Goal: Task Accomplishment & Management: Manage account settings

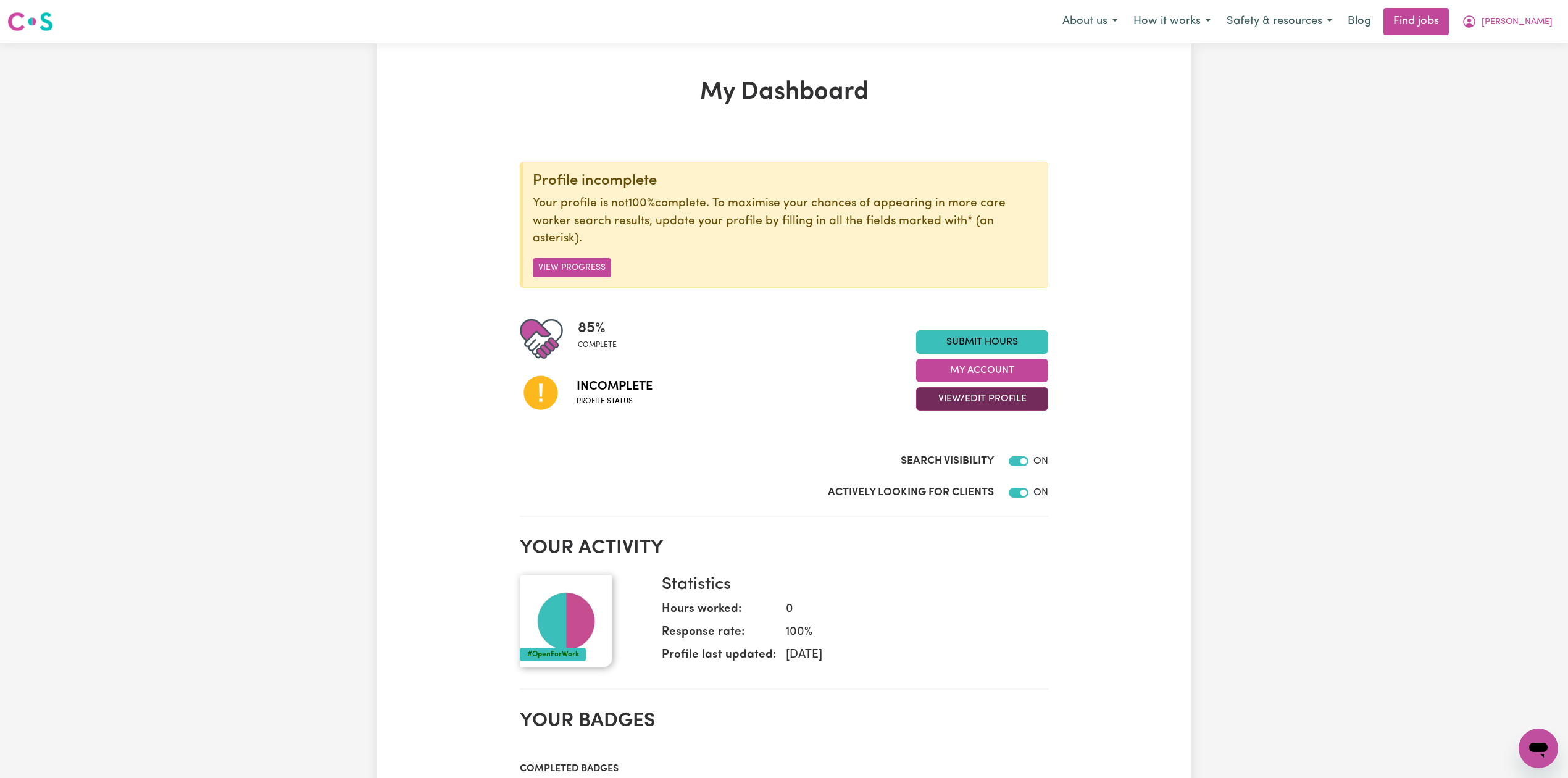
click at [936, 408] on button "View/Edit Profile" at bounding box center [982, 399] width 132 height 23
click at [929, 455] on link "Edit Profile" at bounding box center [974, 455] width 116 height 24
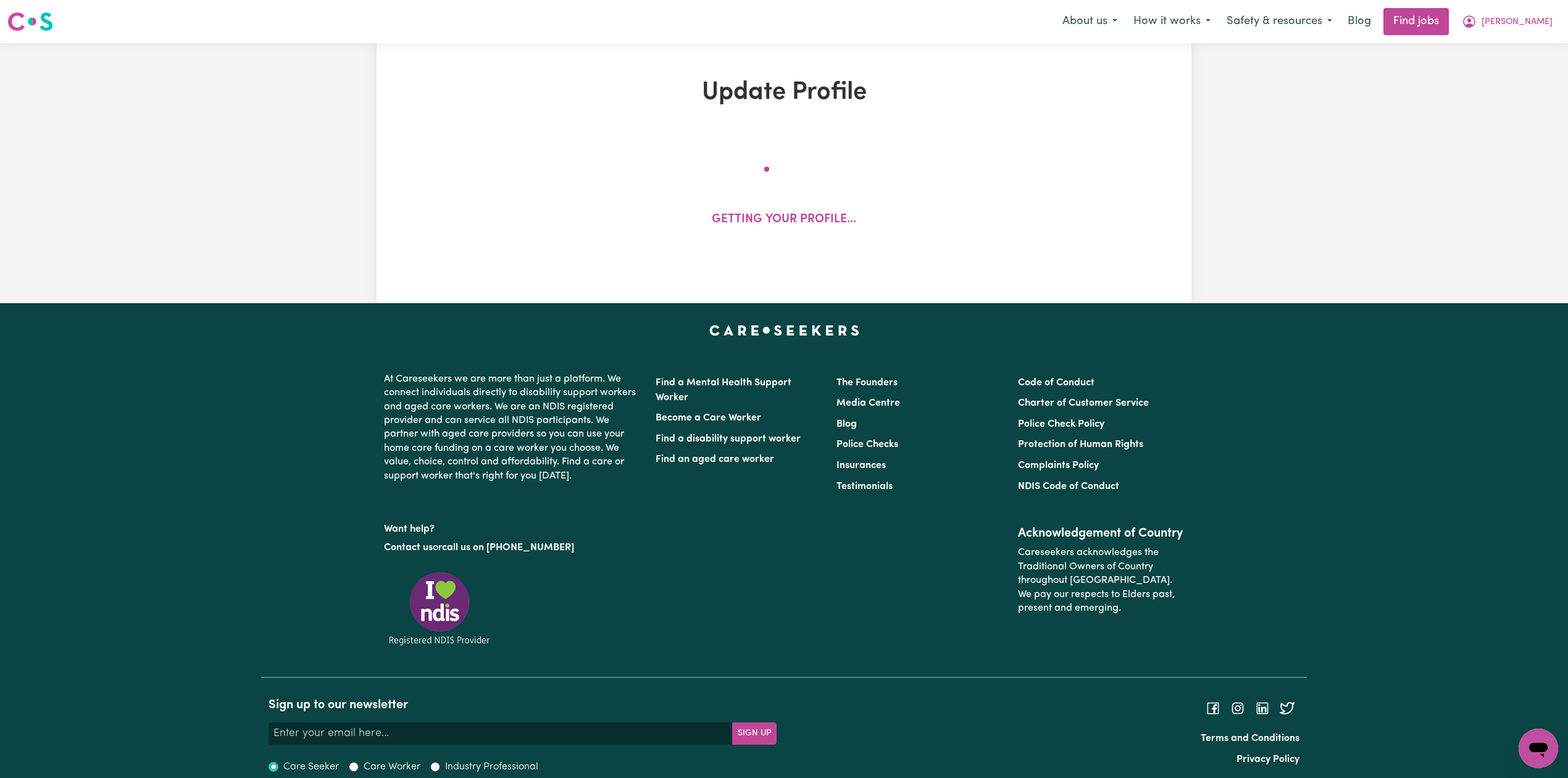
select select "[DEMOGRAPHIC_DATA]"
select select "Student Visa"
select select "Studying a healthcare related degree or qualification"
select select "40"
select select "45"
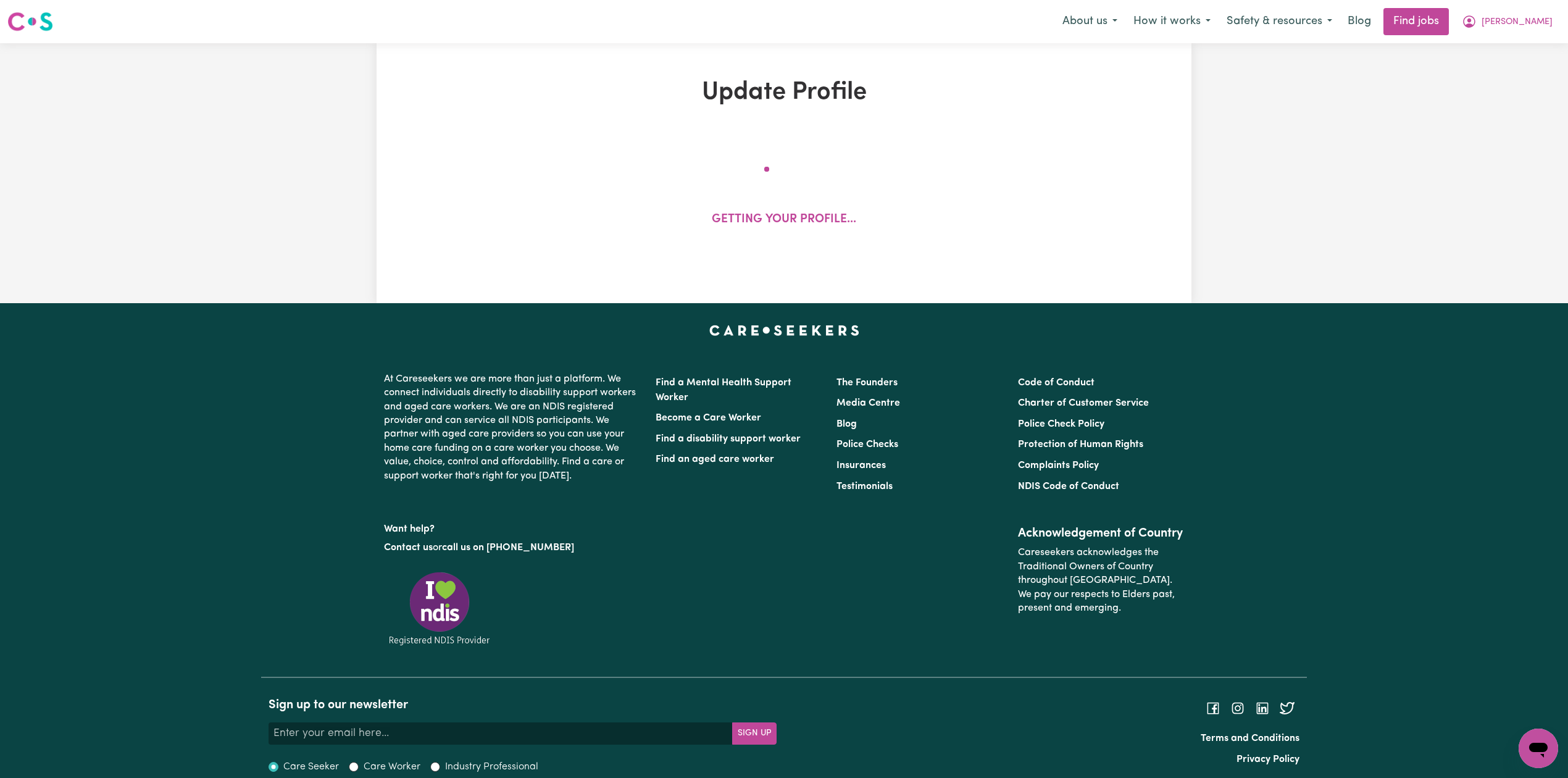
select select "45"
select select "50"
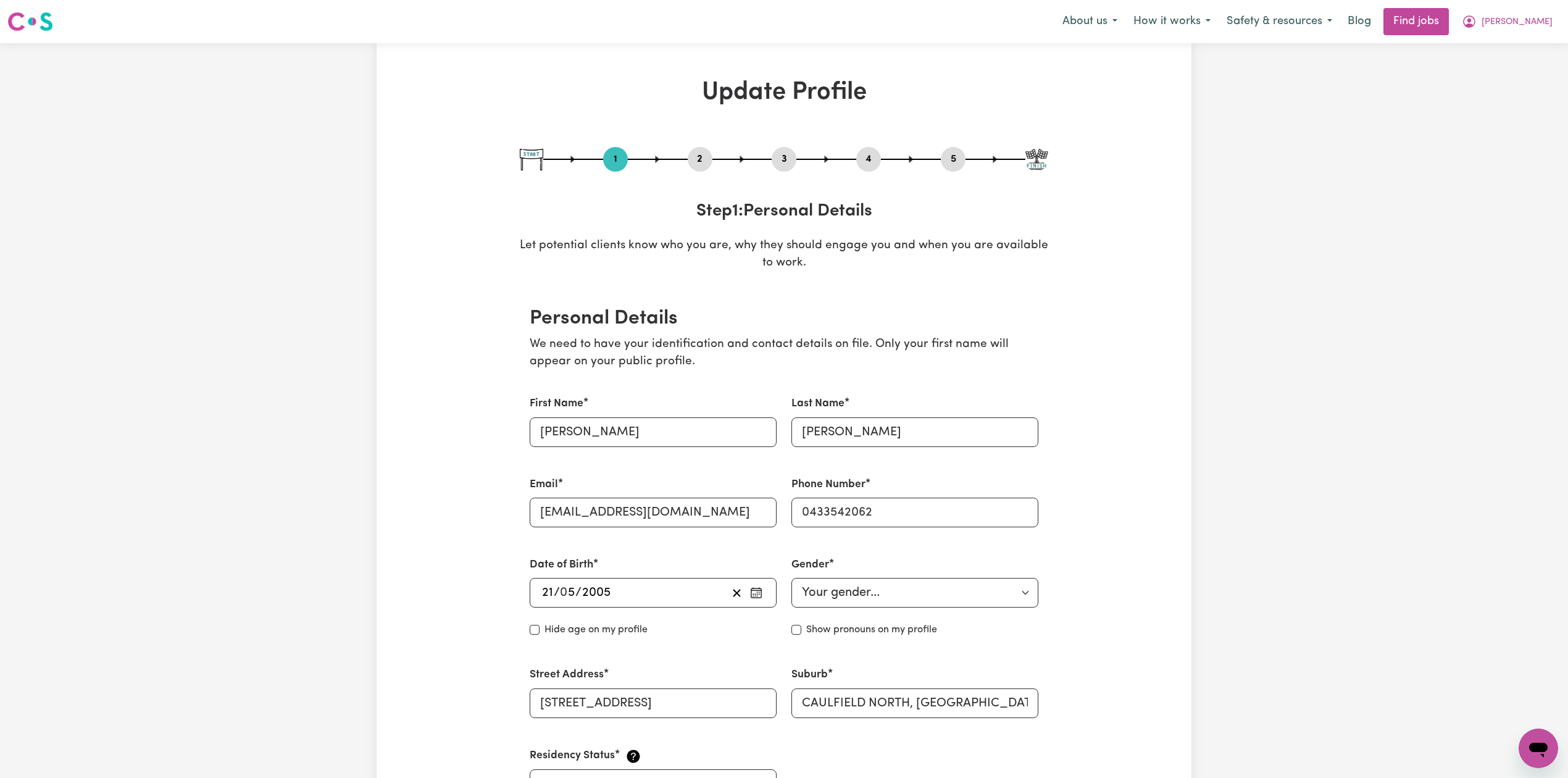
click at [701, 154] on button "2" at bounding box center [700, 159] width 24 height 16
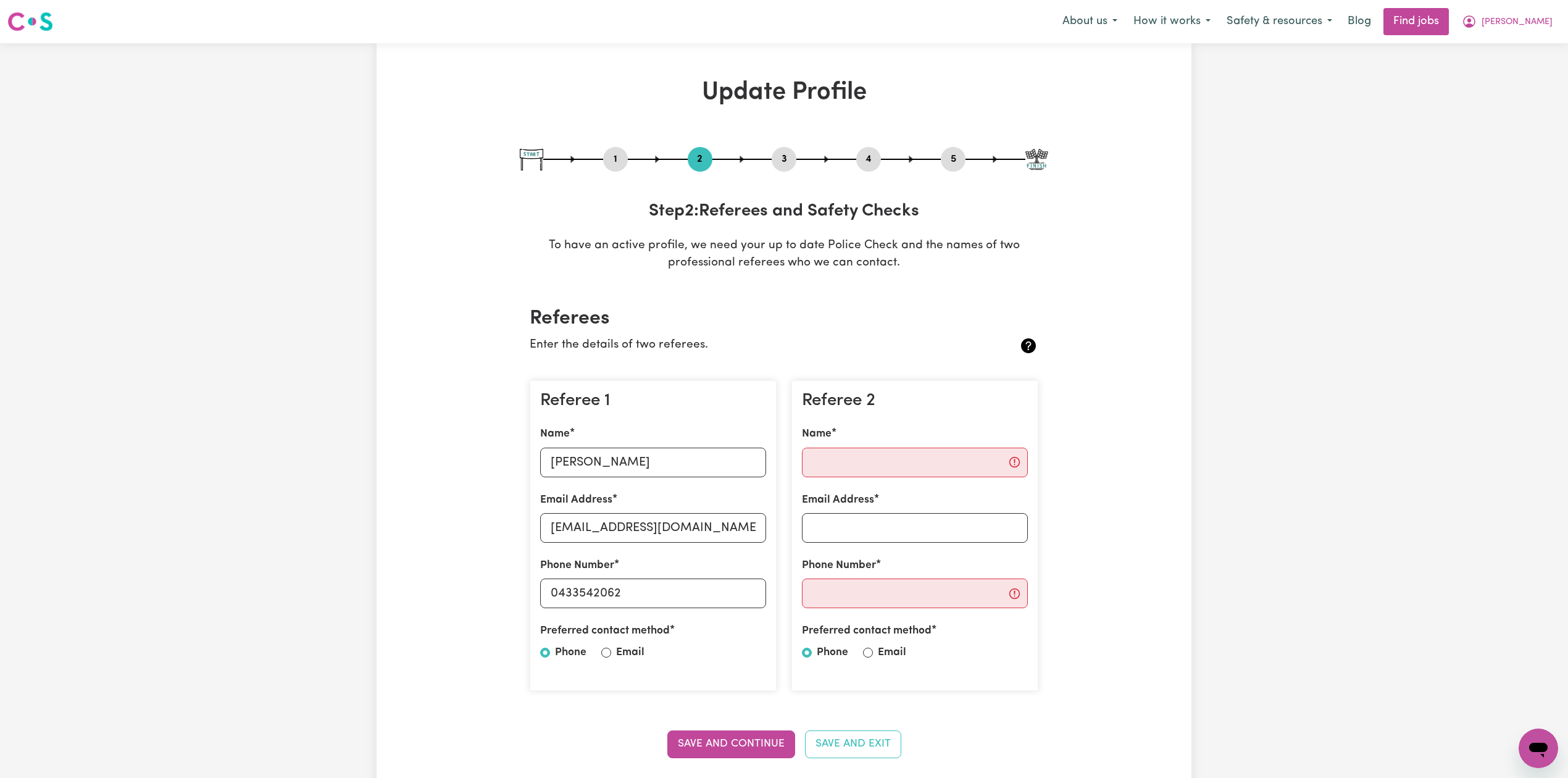
scroll to position [82, 0]
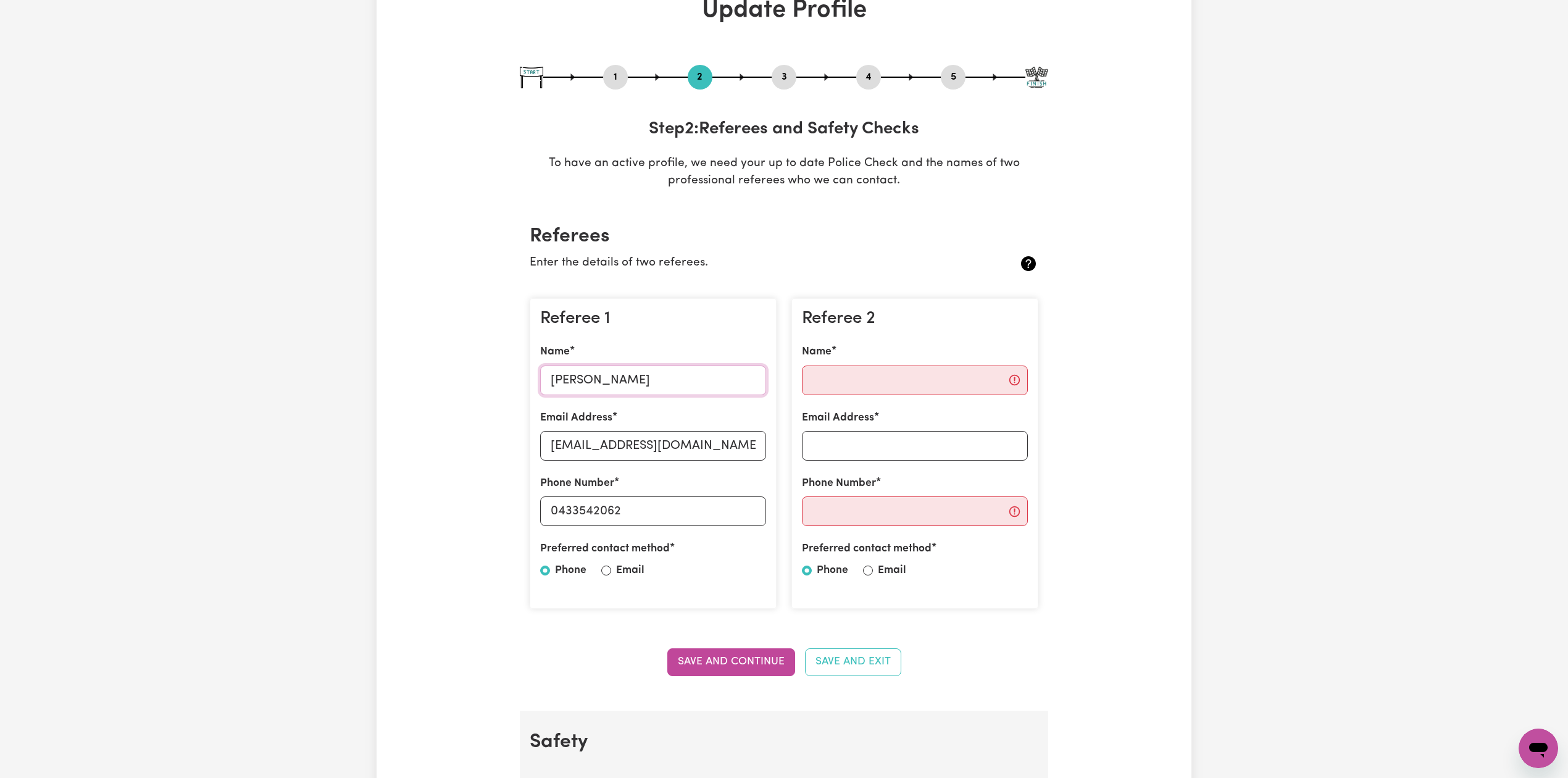
click at [647, 386] on input "[PERSON_NAME]" at bounding box center [653, 380] width 226 height 30
click at [591, 457] on input "[EMAIL_ADDRESS][DOMAIN_NAME]" at bounding box center [653, 446] width 226 height 30
click at [633, 382] on input "[PERSON_NAME]" at bounding box center [653, 380] width 226 height 30
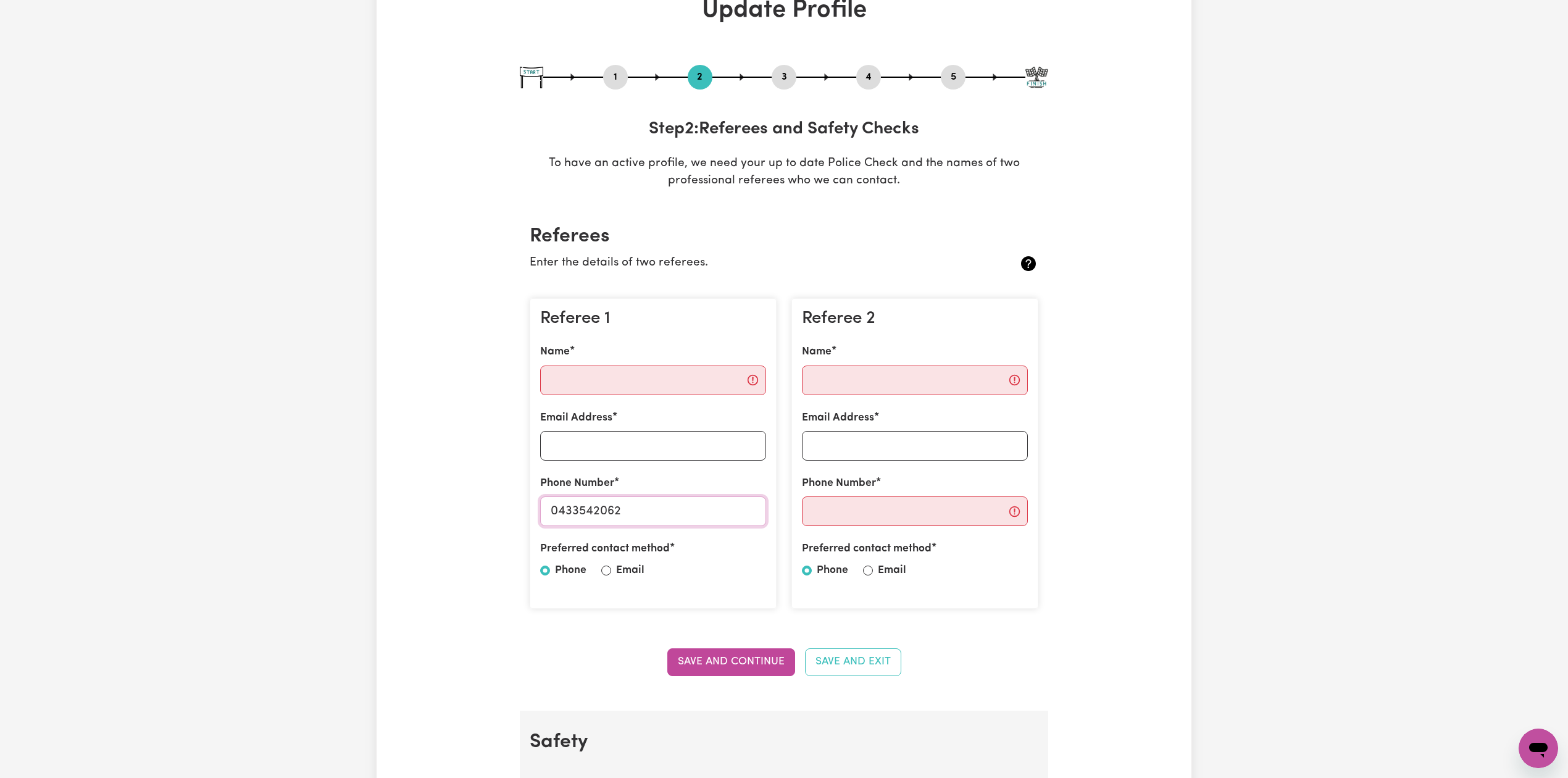
click at [627, 507] on input "0433542062" at bounding box center [653, 511] width 226 height 30
click at [702, 662] on button "Save and Continue" at bounding box center [731, 662] width 128 height 27
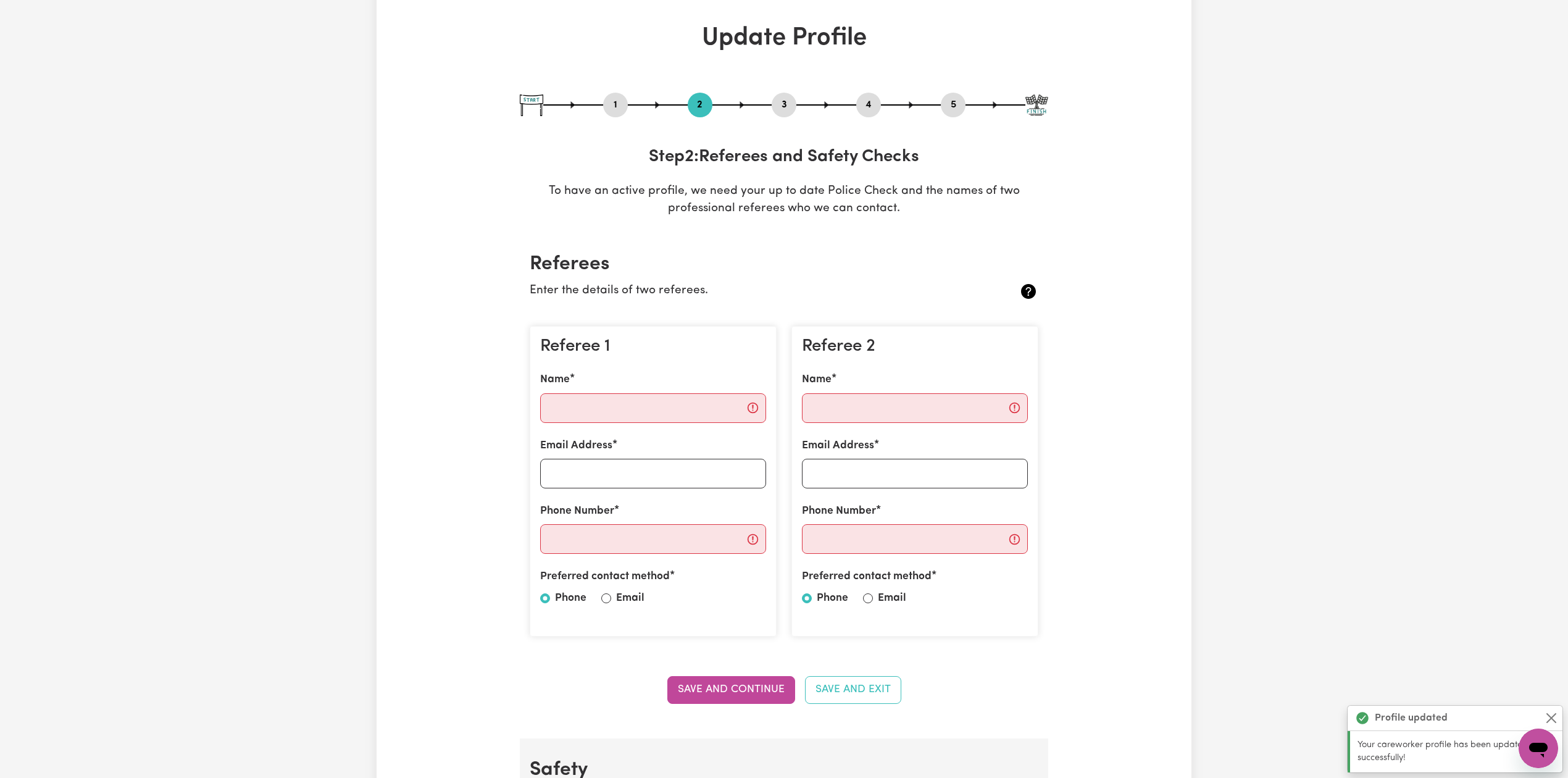
scroll to position [0, 0]
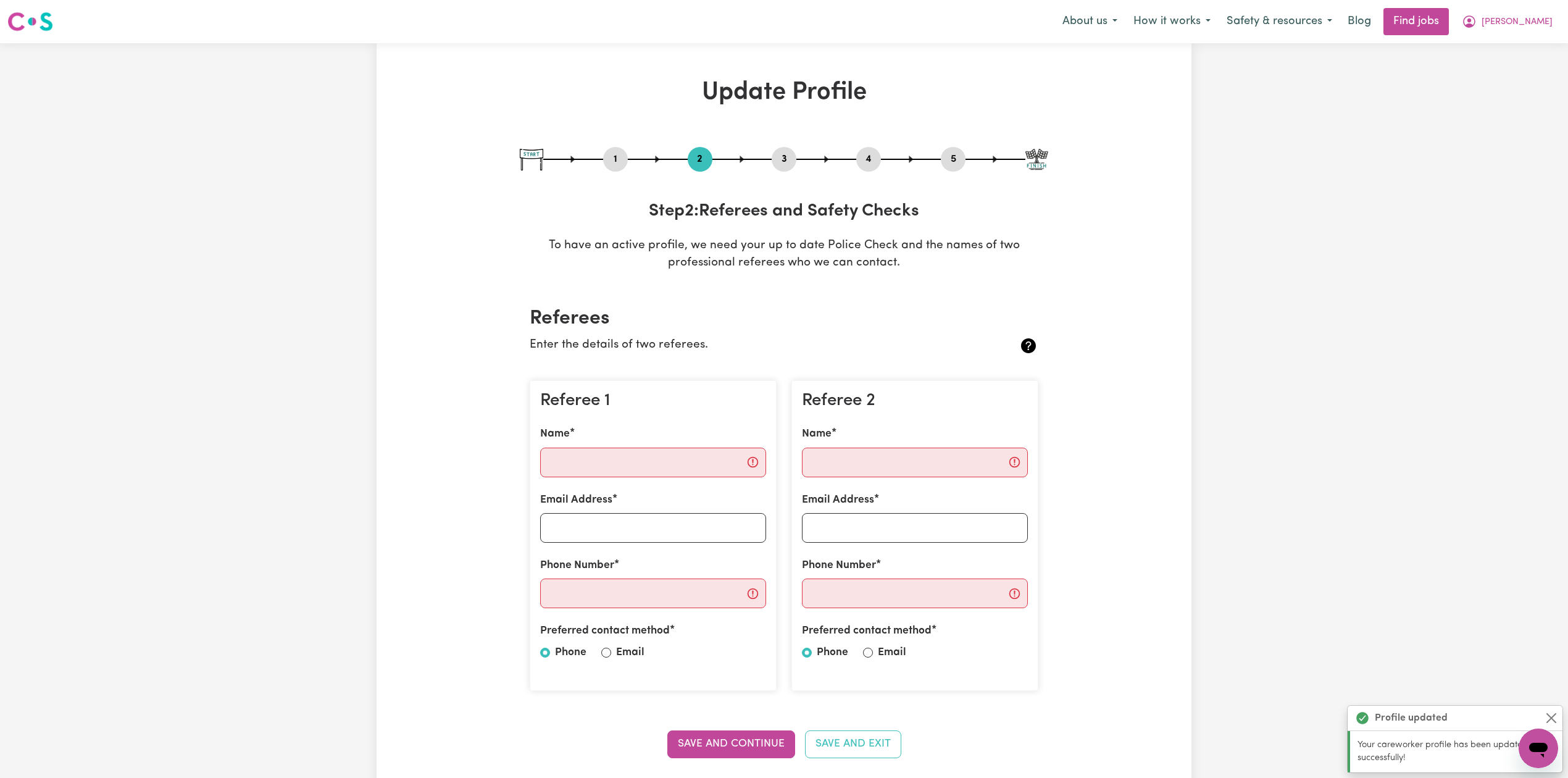
drag, startPoint x: 963, startPoint y: 159, endPoint x: 956, endPoint y: 159, distance: 7.0
click at [962, 159] on button "5" at bounding box center [953, 159] width 24 height 16
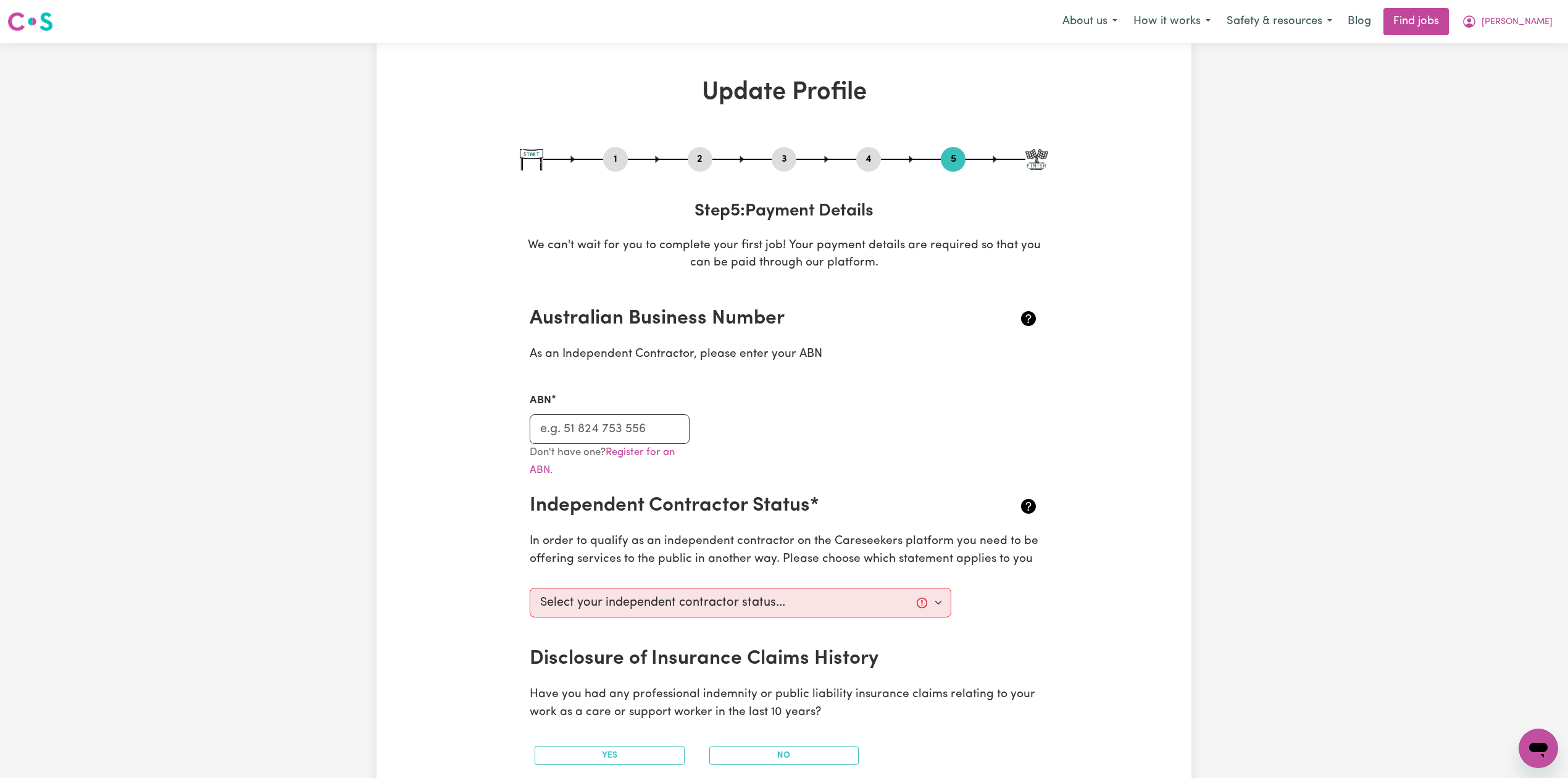
click at [785, 164] on button "3" at bounding box center [783, 159] width 24 height 16
select select "Certificate III (Individual Support)"
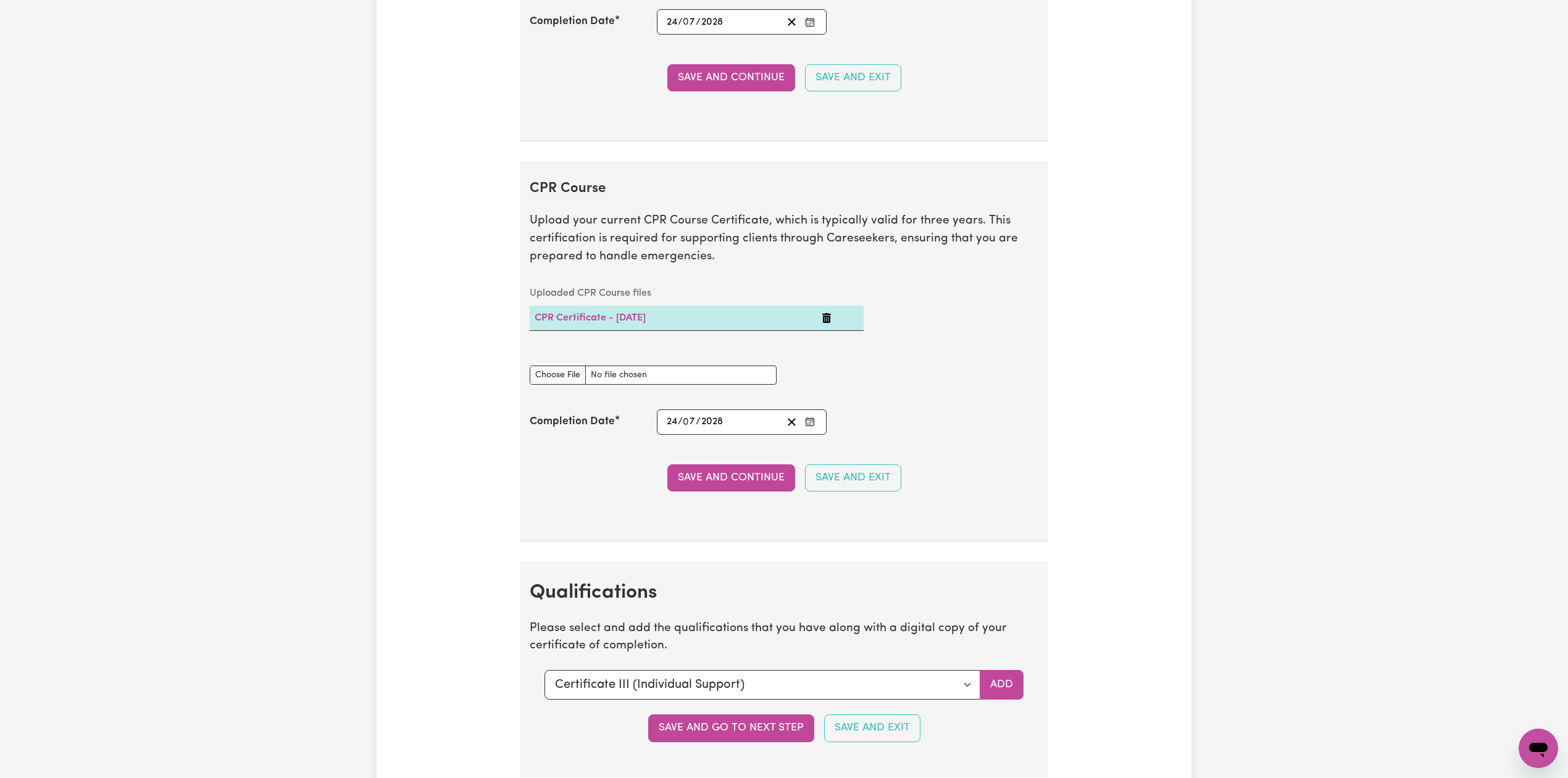
scroll to position [2799, 0]
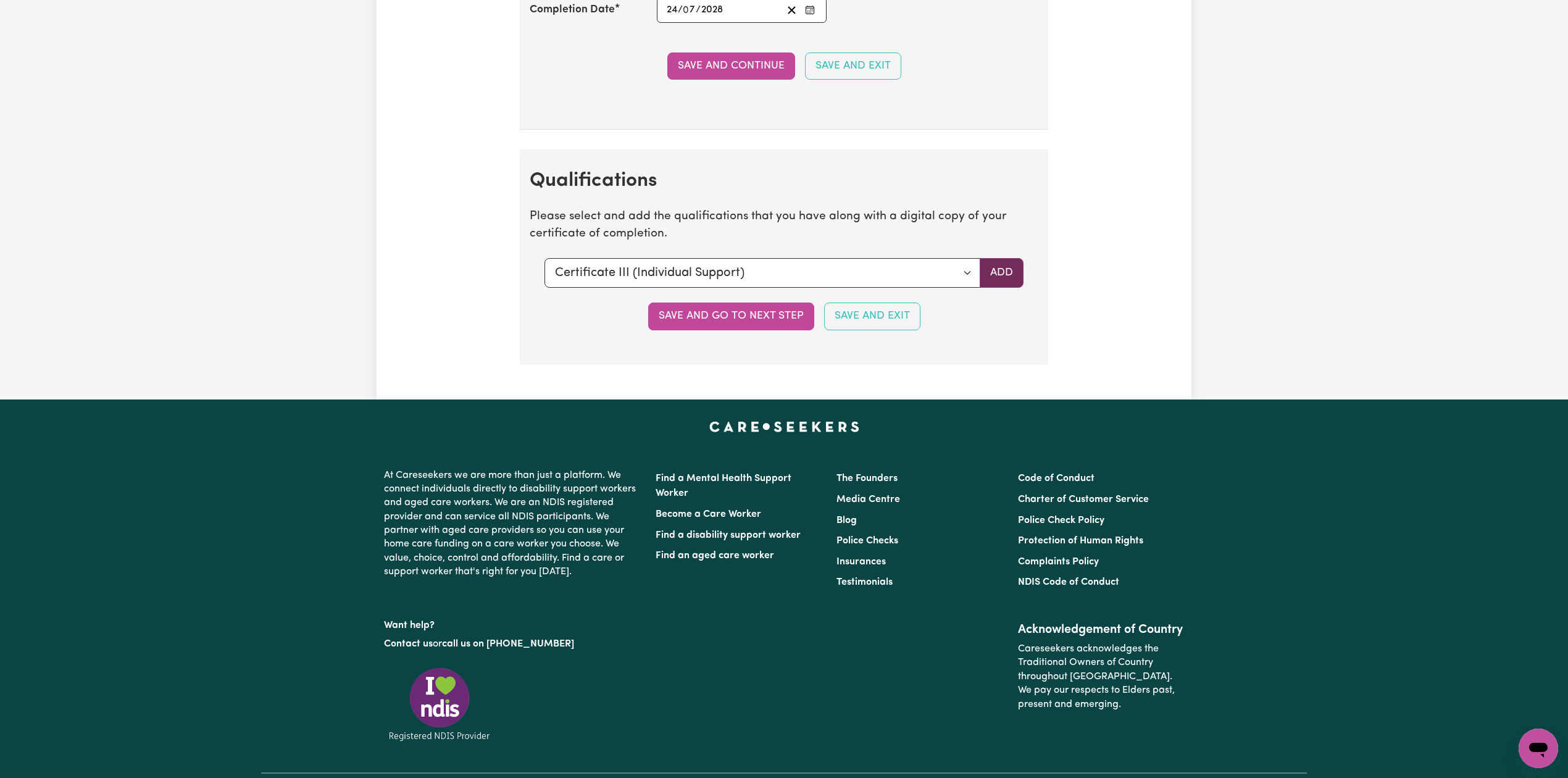
click at [996, 287] on button "Add" at bounding box center [1001, 272] width 44 height 30
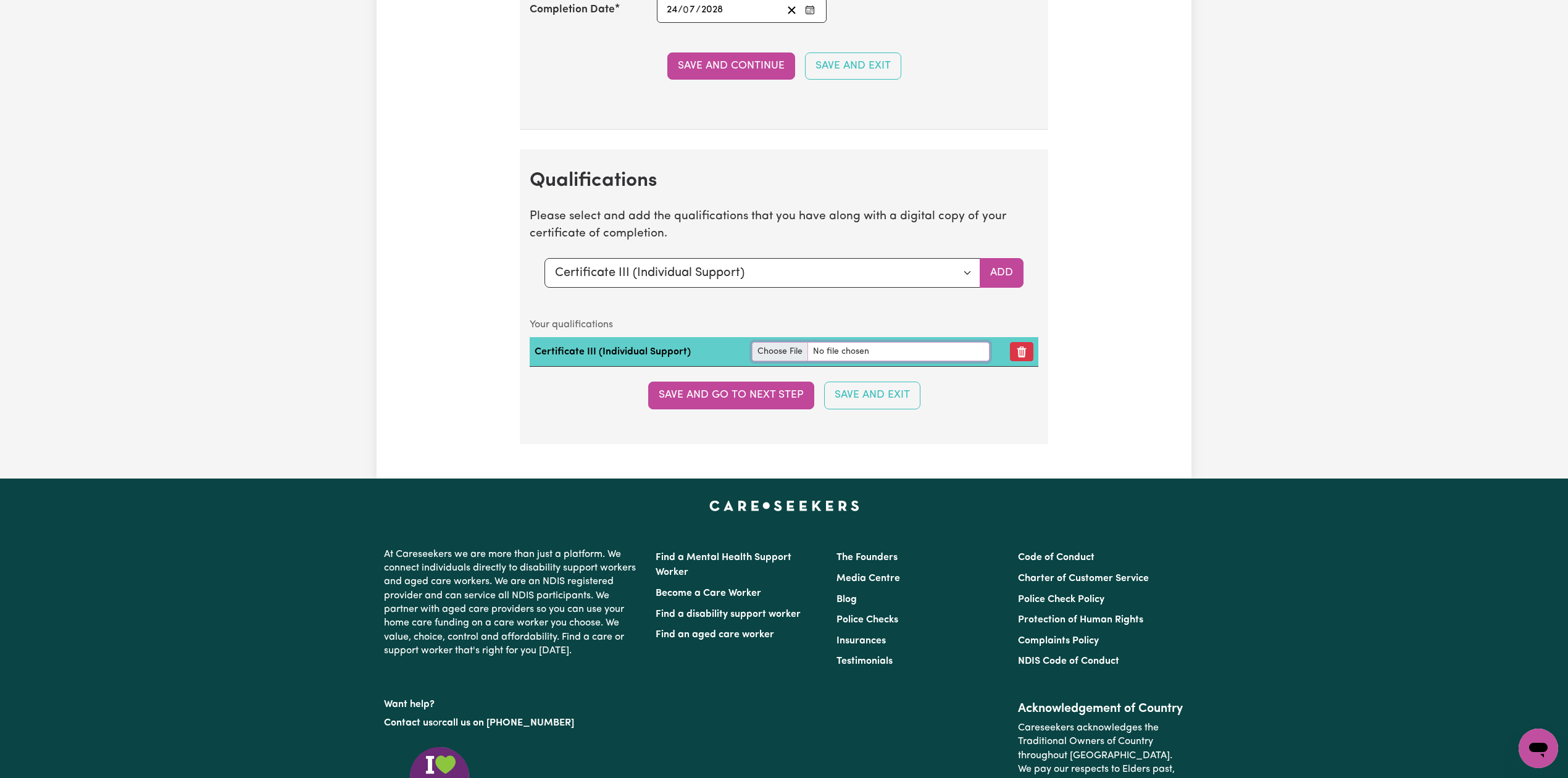
click at [776, 357] on input "file" at bounding box center [870, 351] width 238 height 19
type input "C:\fakepath\[PERSON_NAME] Certificate III in Individual Support.pdf"
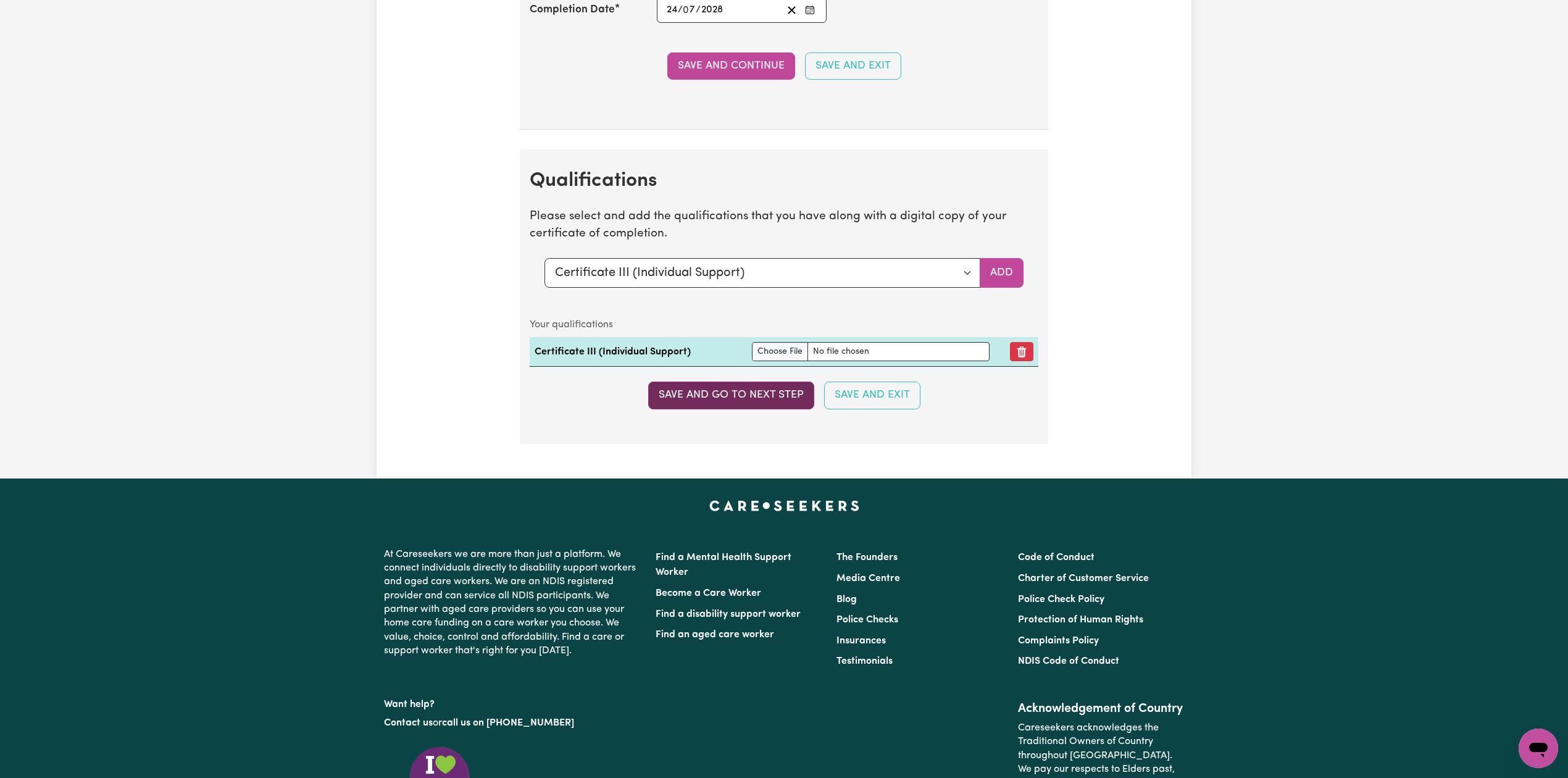
click at [735, 402] on button "Save and go to next step" at bounding box center [731, 395] width 166 height 27
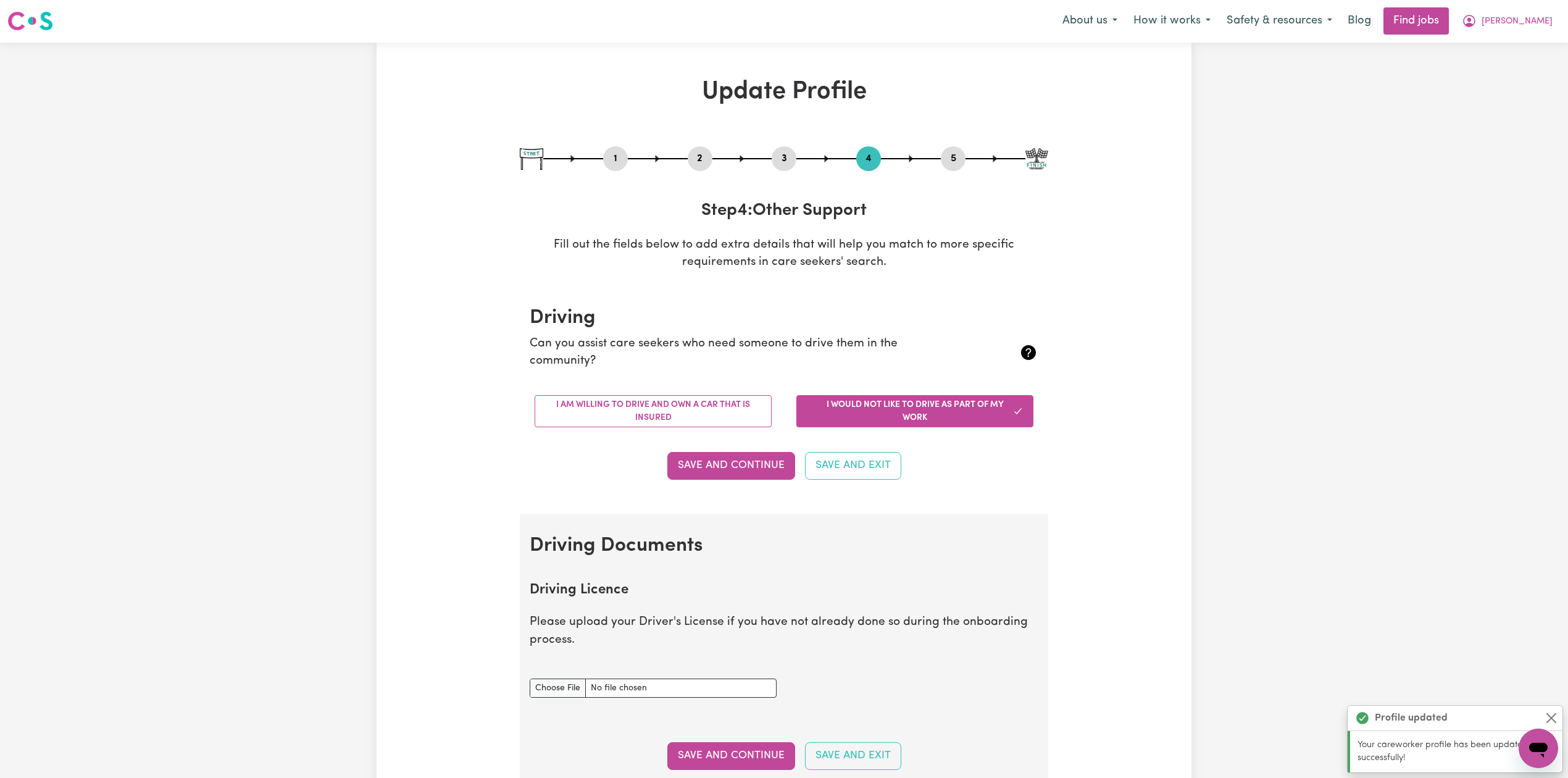
scroll to position [0, 0]
click at [700, 161] on button "2" at bounding box center [700, 159] width 24 height 16
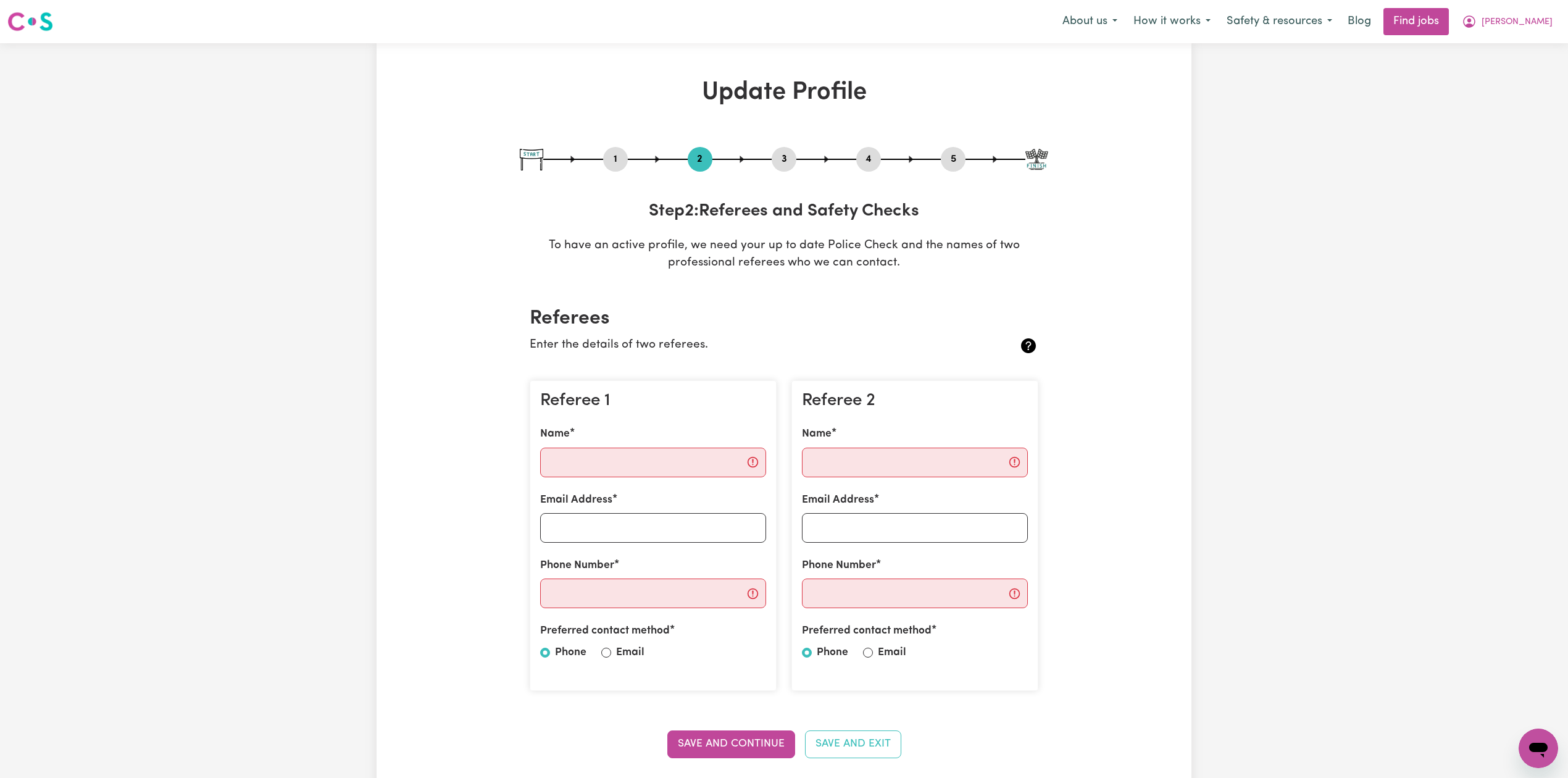
click at [956, 151] on button "5" at bounding box center [953, 159] width 24 height 16
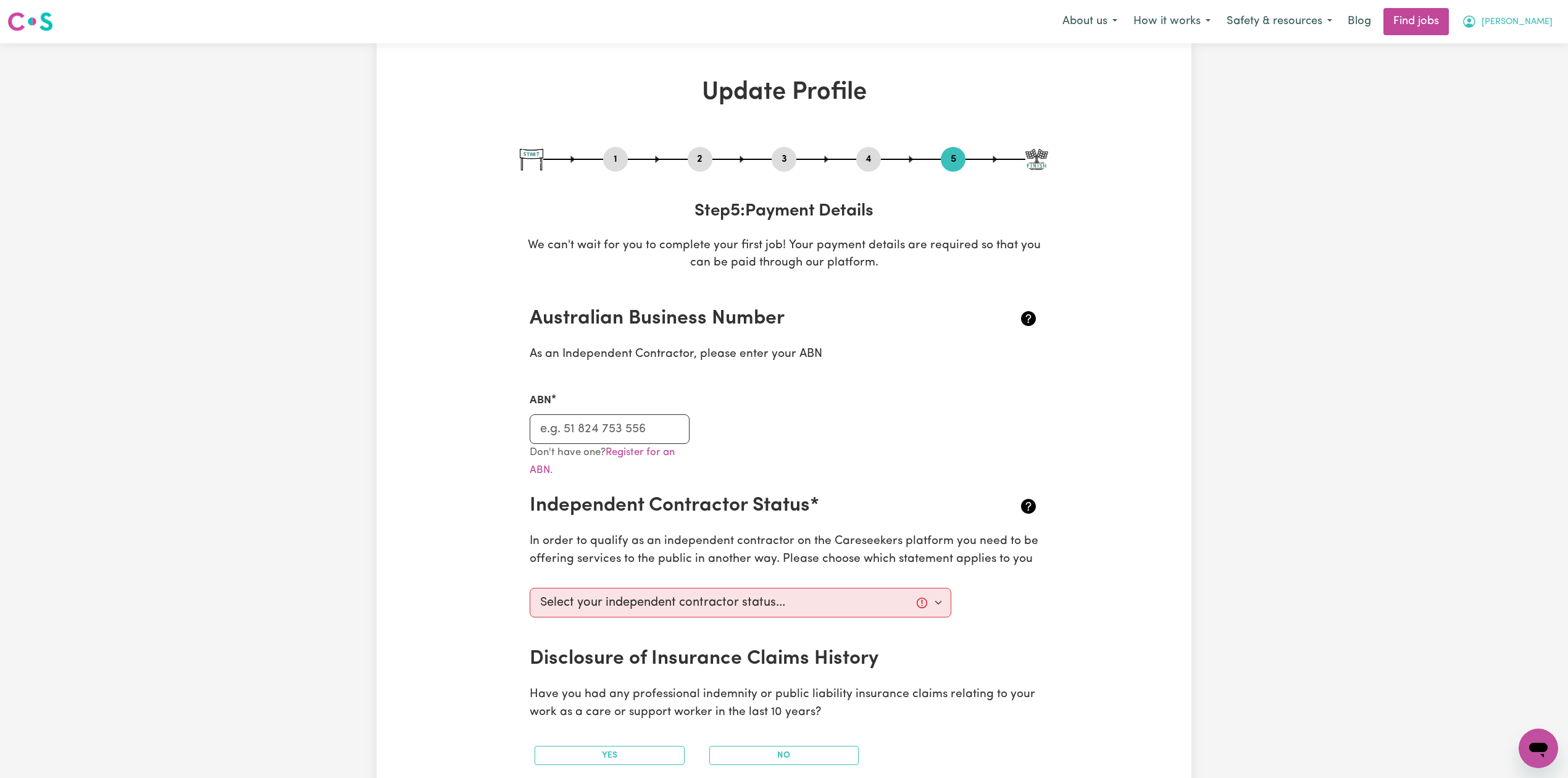
click at [1537, 29] on button "[PERSON_NAME]" at bounding box center [1507, 22] width 107 height 26
click at [1510, 106] on link "Logout" at bounding box center [1511, 94] width 98 height 23
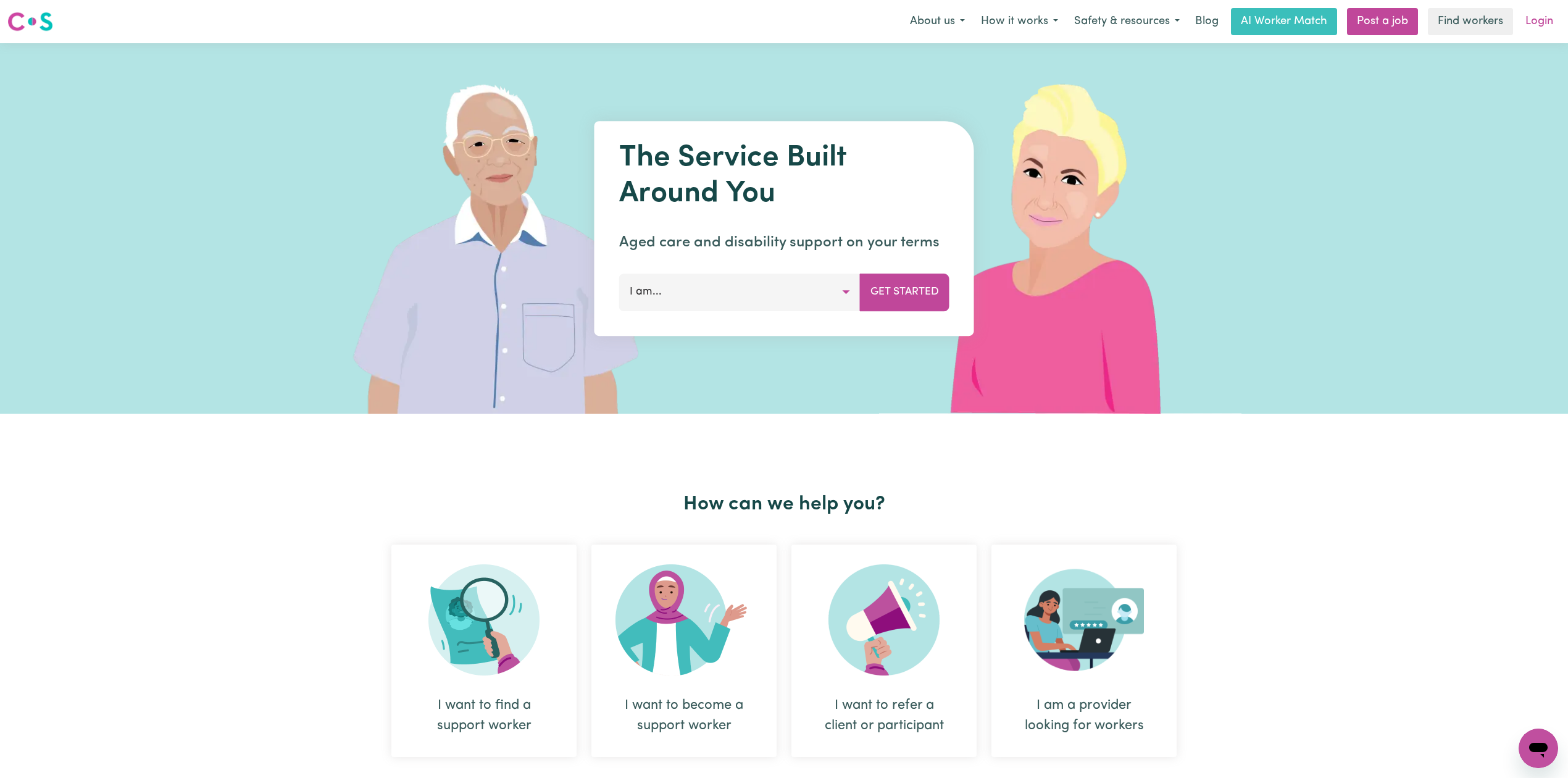
click at [1548, 14] on link "Login" at bounding box center [1538, 22] width 42 height 27
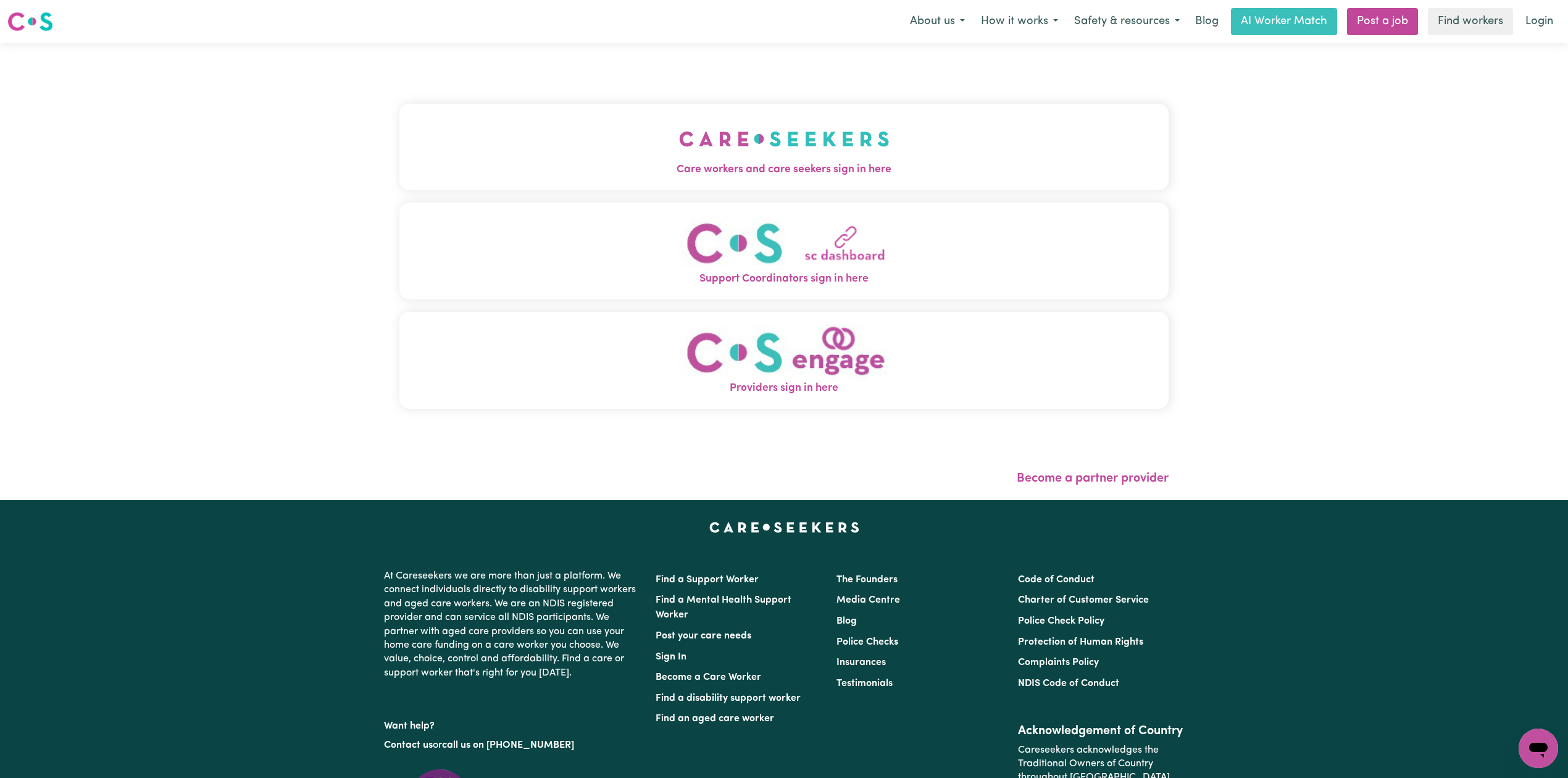
click at [480, 116] on button "Care workers and care seekers sign in here" at bounding box center [784, 146] width 769 height 86
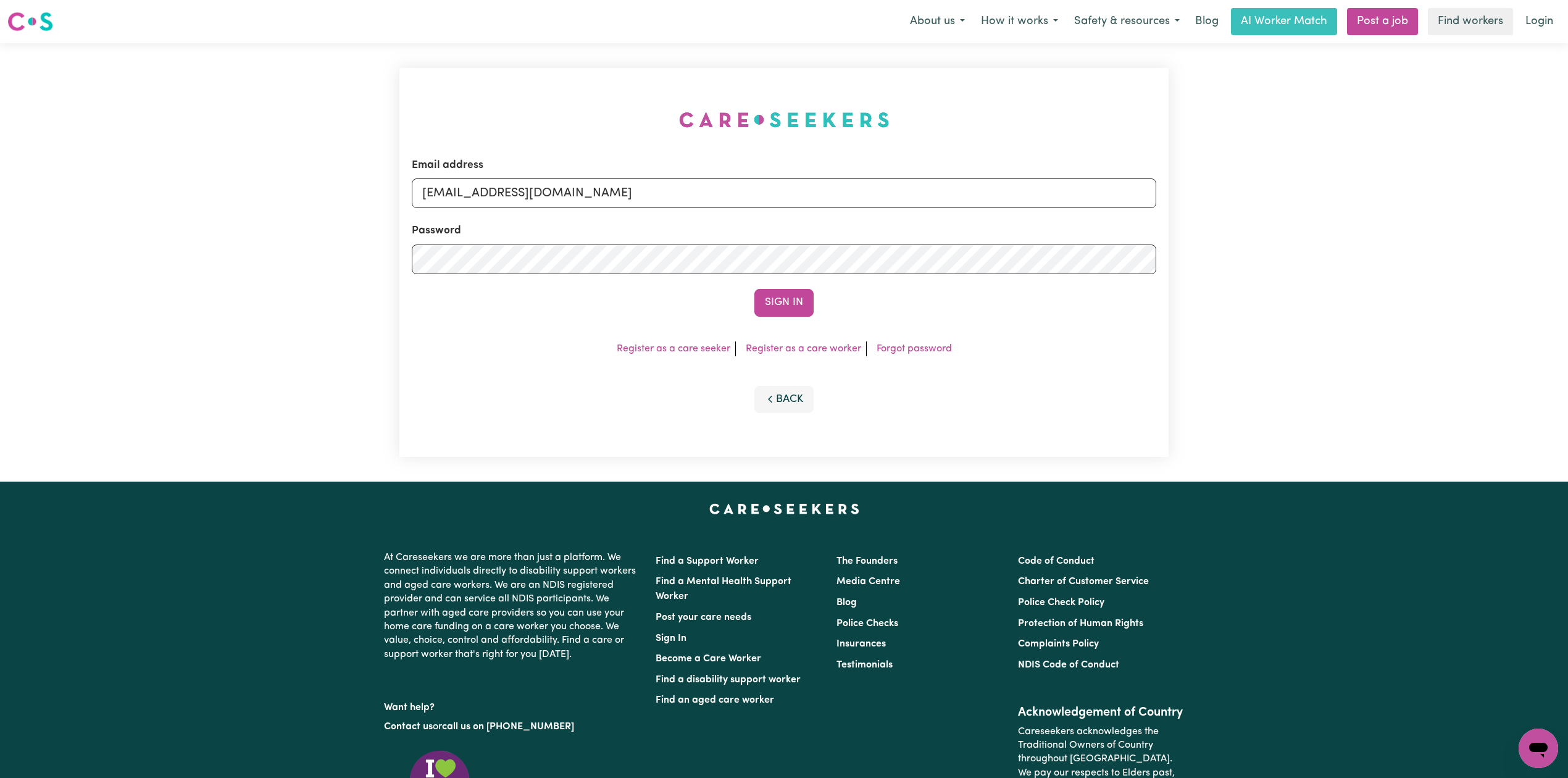
click at [528, 226] on div "Password" at bounding box center [783, 248] width 744 height 51
drag, startPoint x: 526, startPoint y: 193, endPoint x: 524, endPoint y: 200, distance: 7.3
click at [526, 194] on input "[EMAIL_ADDRESS][DOMAIN_NAME]" at bounding box center [783, 193] width 744 height 30
drag, startPoint x: 487, startPoint y: 194, endPoint x: 825, endPoint y: 231, distance: 340.0
click at [825, 231] on form "Email address Superuser~[EMAIL_ADDRESS][DOMAIN_NAME] Password Sign In" at bounding box center [783, 236] width 744 height 159
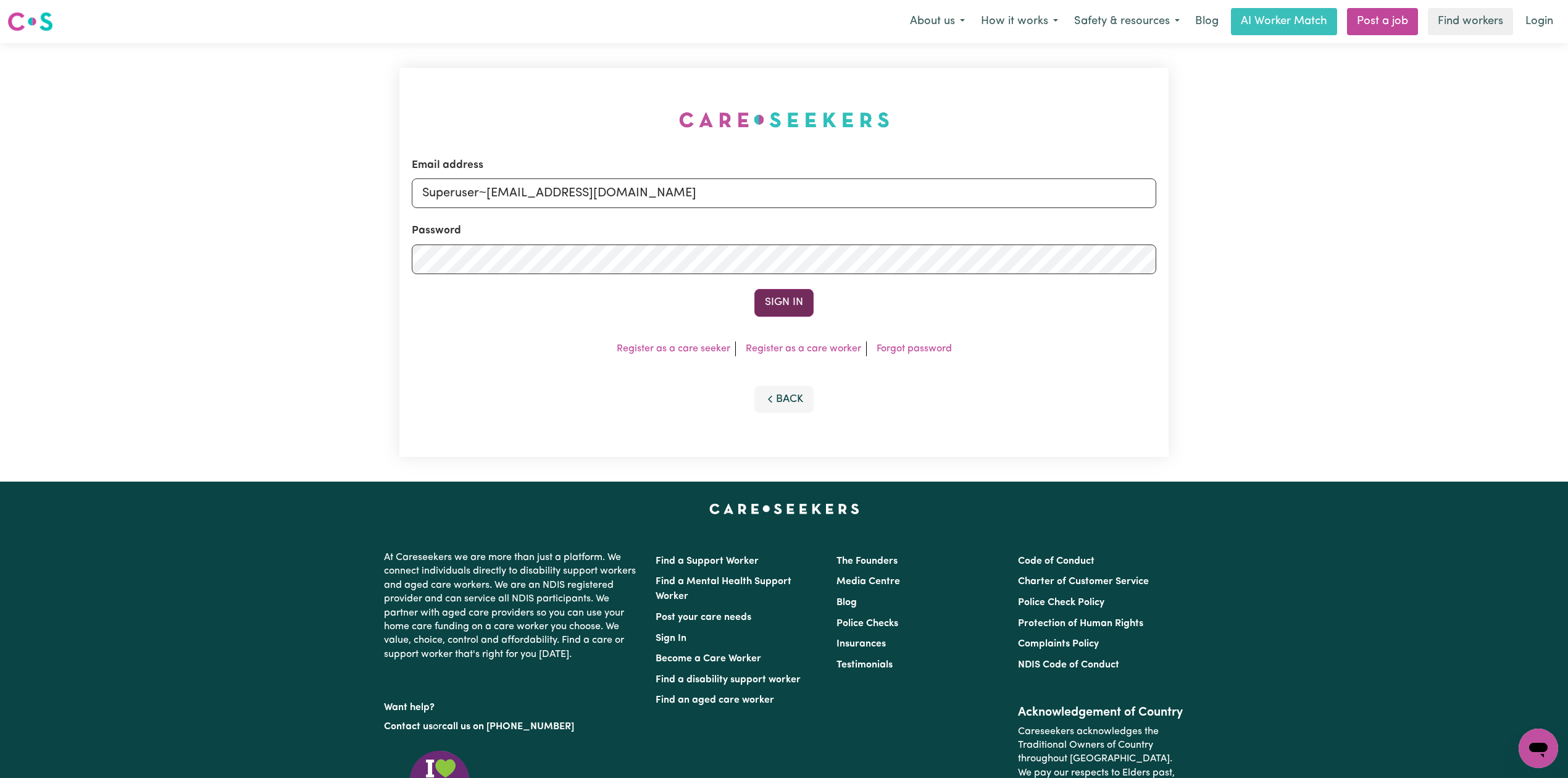
type input "Superuser~[EMAIL_ADDRESS][DOMAIN_NAME]"
click at [773, 305] on button "Sign In" at bounding box center [784, 303] width 59 height 27
